Goal: Task Accomplishment & Management: Complete application form

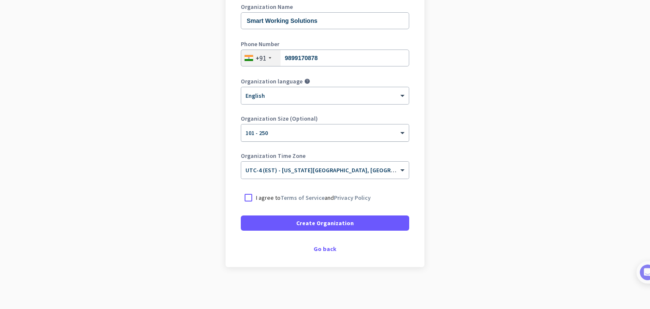
scroll to position [126, 0]
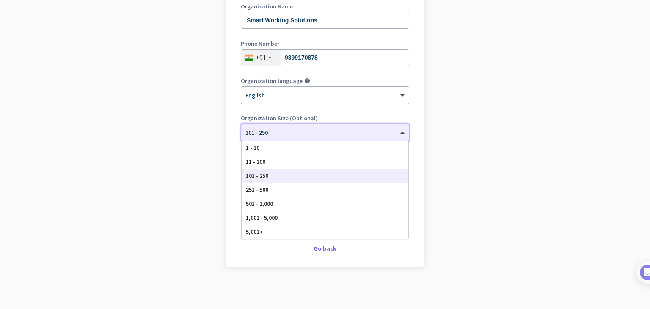
click at [401, 132] on span at bounding box center [403, 132] width 11 height 7
click at [267, 159] on div "11 - 100" at bounding box center [325, 162] width 167 height 14
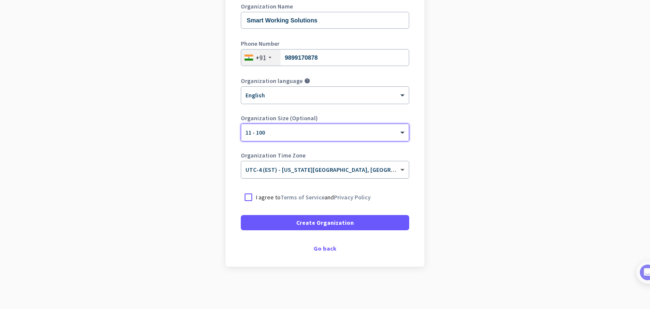
click at [400, 170] on span at bounding box center [403, 169] width 11 height 7
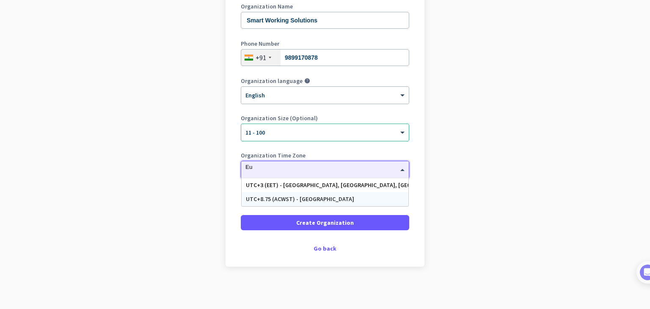
scroll to position [0, 0]
type input "E"
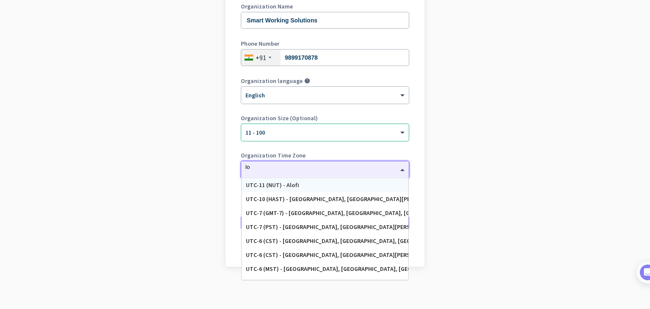
type input "lon"
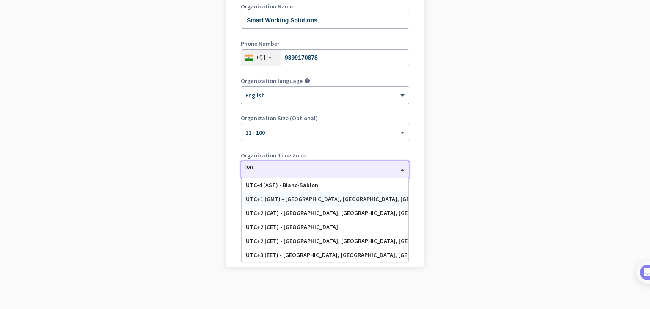
click at [337, 198] on div "UTC+1 (GMT) - [GEOGRAPHIC_DATA], [GEOGRAPHIC_DATA], [GEOGRAPHIC_DATA], [GEOGRAP…" at bounding box center [325, 199] width 158 height 7
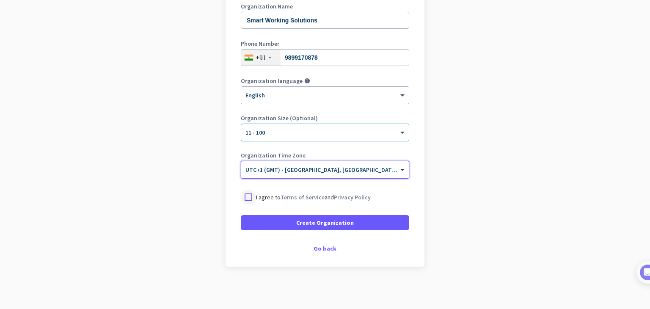
click at [245, 197] on div at bounding box center [248, 197] width 15 height 15
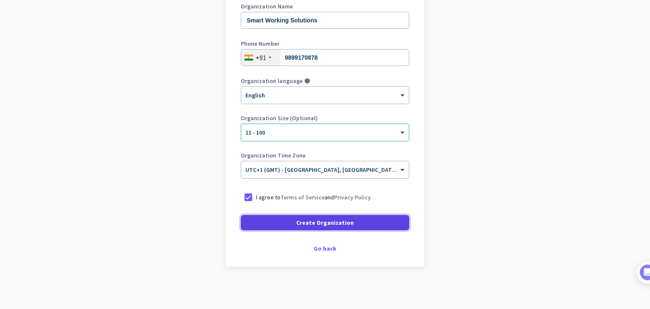
click at [306, 226] on span "Create Organization" at bounding box center [325, 222] width 58 height 8
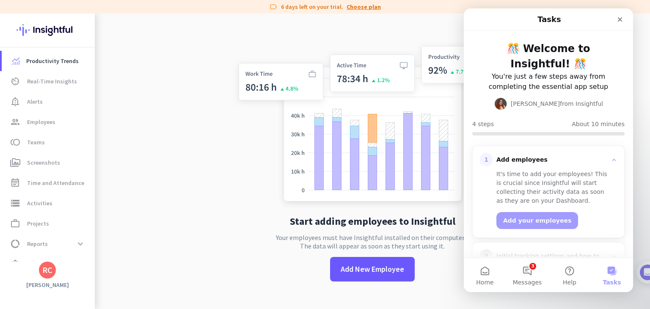
click at [356, 8] on link "Choose plan" at bounding box center [364, 7] width 34 height 8
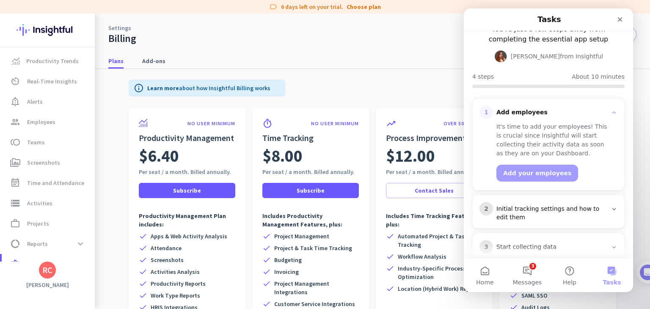
scroll to position [95, 0]
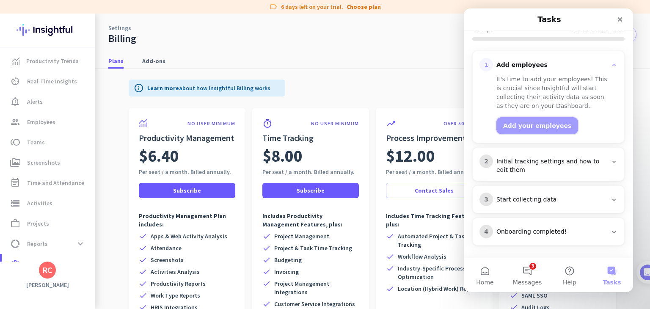
click at [519, 128] on button "Add your employees" at bounding box center [537, 125] width 82 height 17
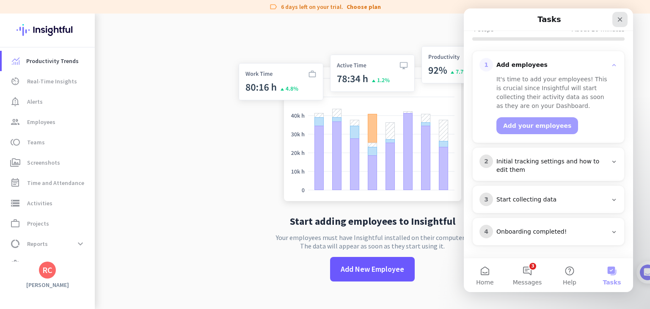
click at [620, 20] on icon "Close" at bounding box center [620, 19] width 5 height 5
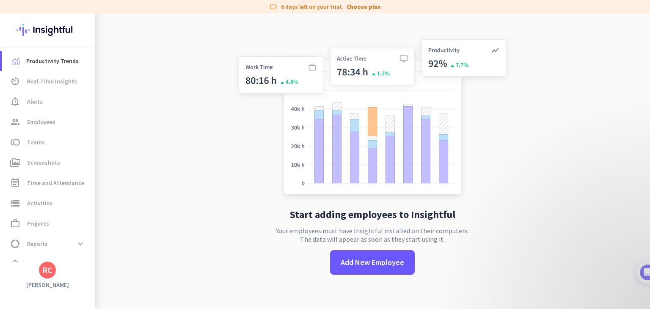
scroll to position [14, 0]
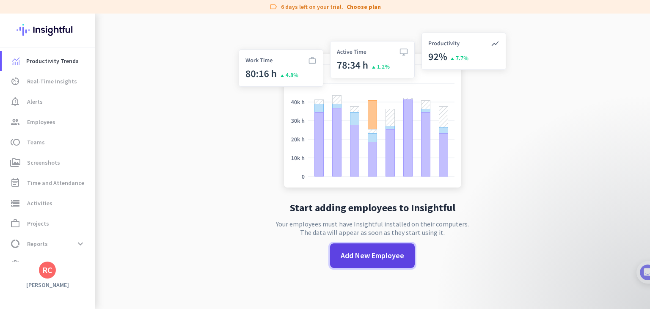
click at [350, 248] on span at bounding box center [372, 255] width 85 height 20
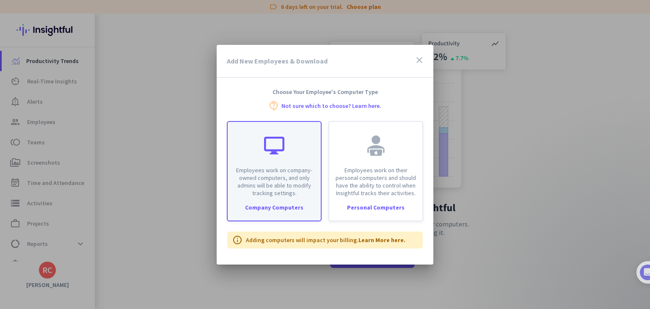
click at [273, 175] on p "Employees work on company-owned computers, and only admins will be able to modi…" at bounding box center [274, 181] width 83 height 30
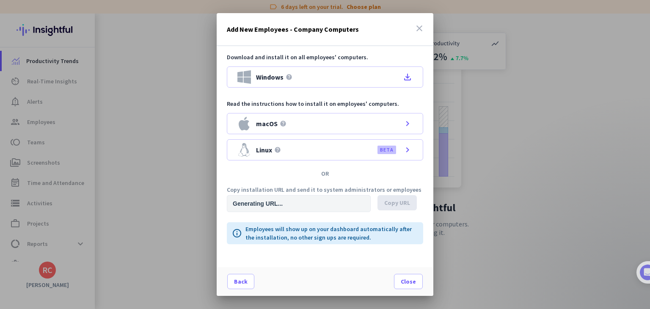
type input "[URL][DOMAIN_NAME]"
click at [397, 203] on span "Copy URL" at bounding box center [397, 202] width 26 height 8
click at [393, 202] on span "Copy URL" at bounding box center [397, 202] width 26 height 8
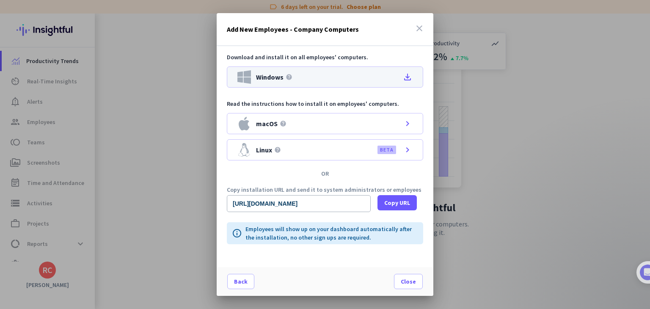
click at [312, 77] on div "Windows help file_download" at bounding box center [325, 76] width 196 height 21
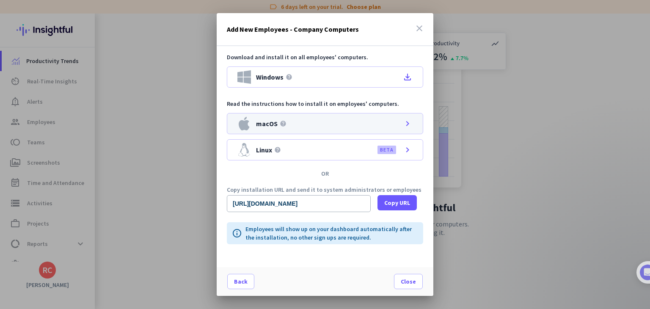
click at [335, 125] on div "macOS help chevron_right" at bounding box center [325, 123] width 196 height 21
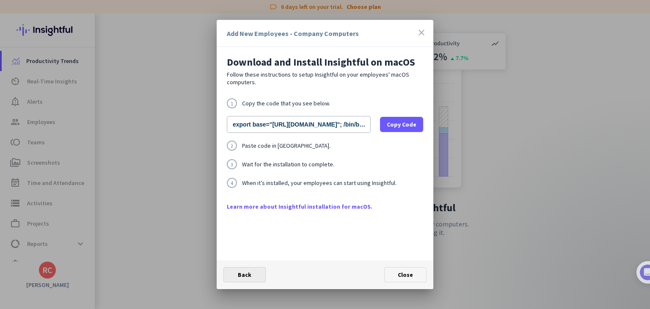
click at [235, 278] on span at bounding box center [244, 275] width 41 height 20
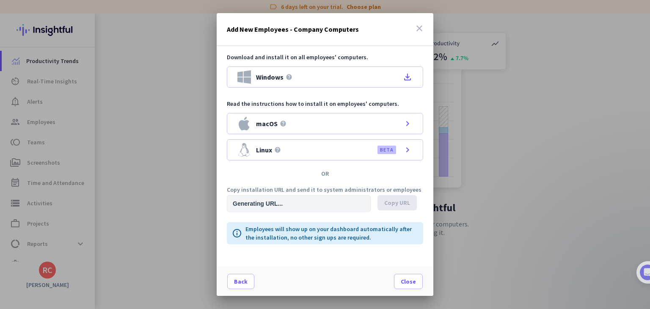
type input "[URL][DOMAIN_NAME]"
click at [389, 204] on span "Copy URL" at bounding box center [397, 202] width 26 height 8
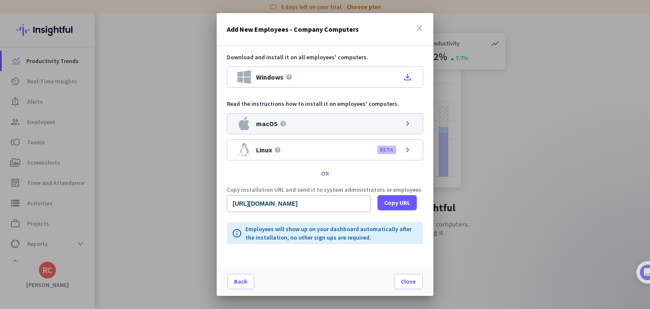
click at [360, 125] on div "macOS help chevron_right" at bounding box center [325, 123] width 196 height 21
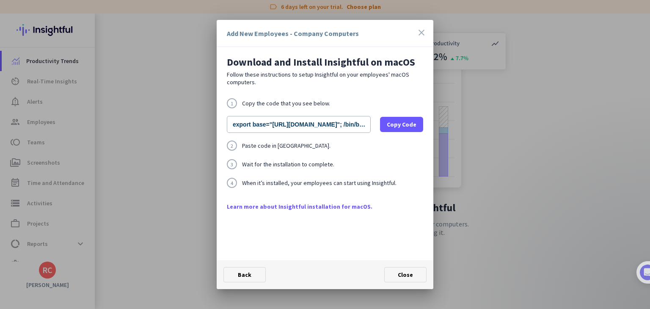
click at [420, 33] on icon "close" at bounding box center [421, 33] width 10 height 10
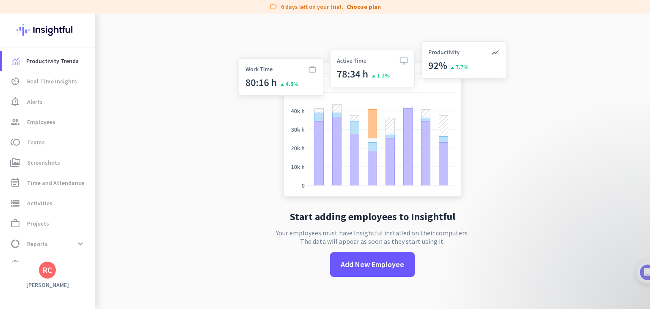
scroll to position [0, 0]
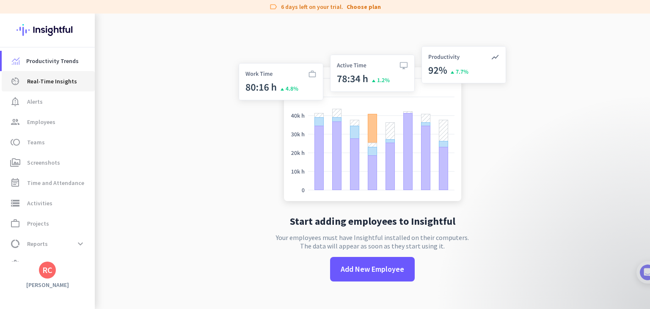
click at [47, 83] on span "Real-Time Insights" at bounding box center [52, 81] width 50 height 10
